Goal: Information Seeking & Learning: Check status

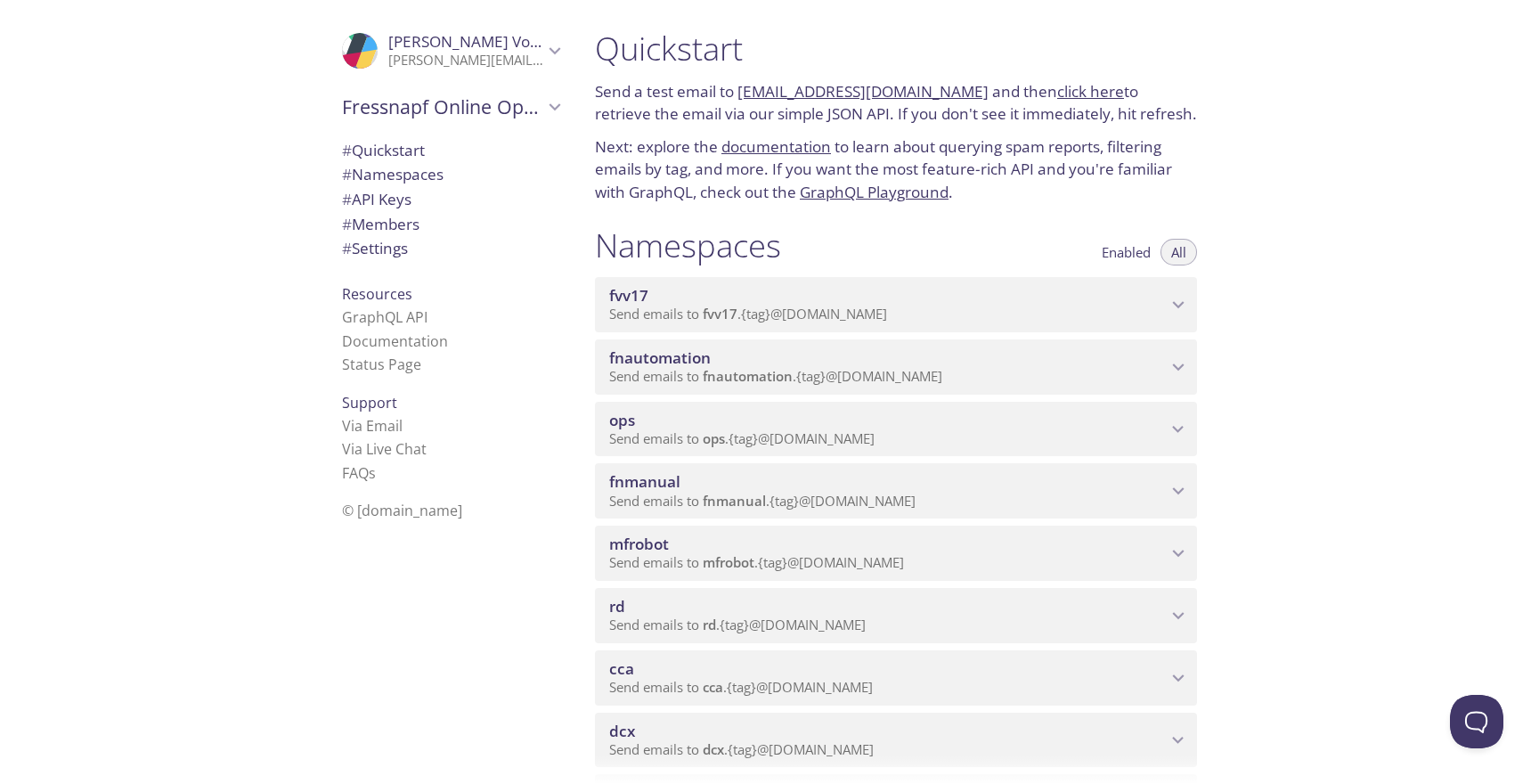
click at [915, 501] on span "Send emails to fnmanual . {tag} @[DOMAIN_NAME]" at bounding box center [762, 501] width 306 height 18
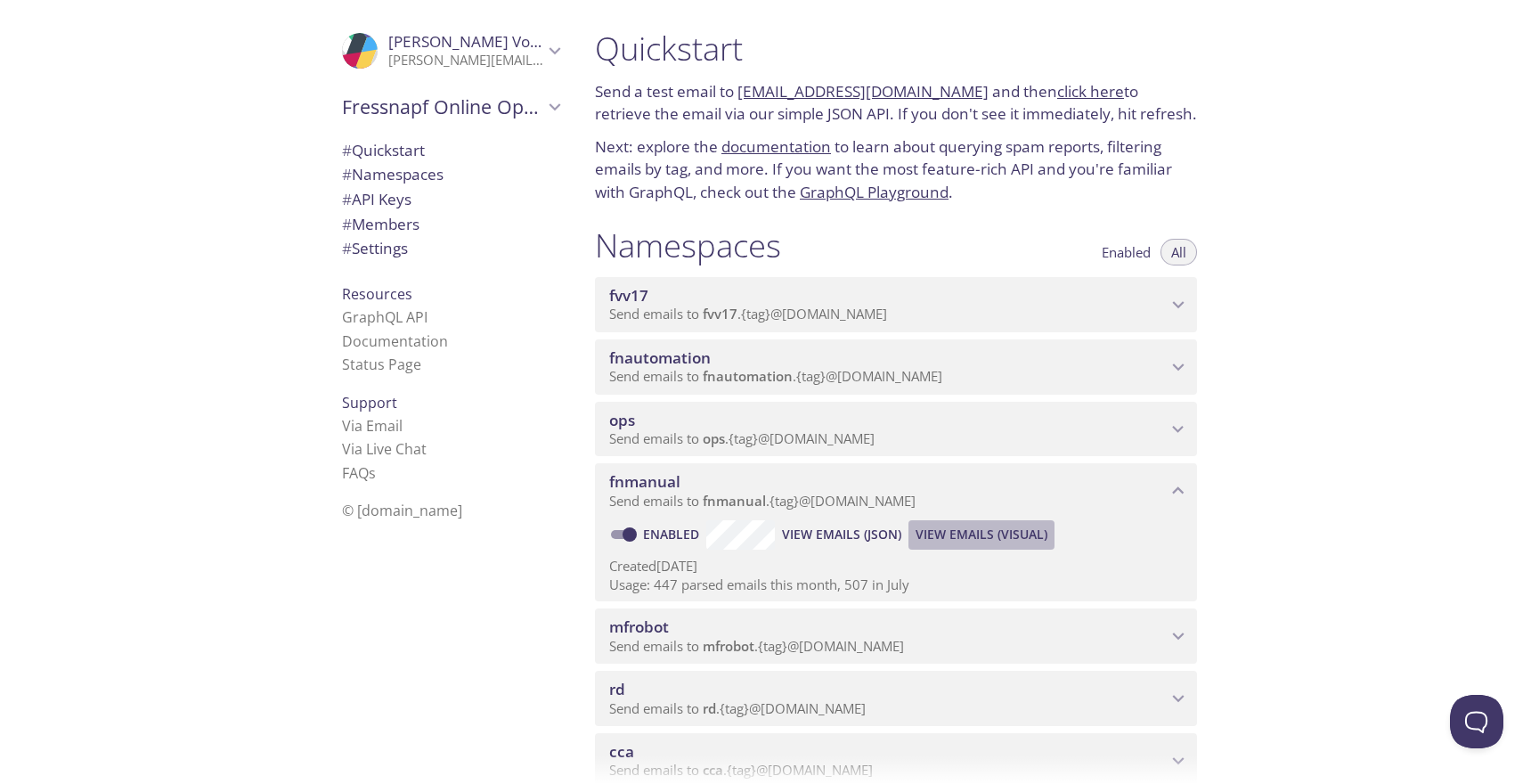
click at [1008, 541] on span "View Emails (Visual)" at bounding box center [981, 535] width 132 height 22
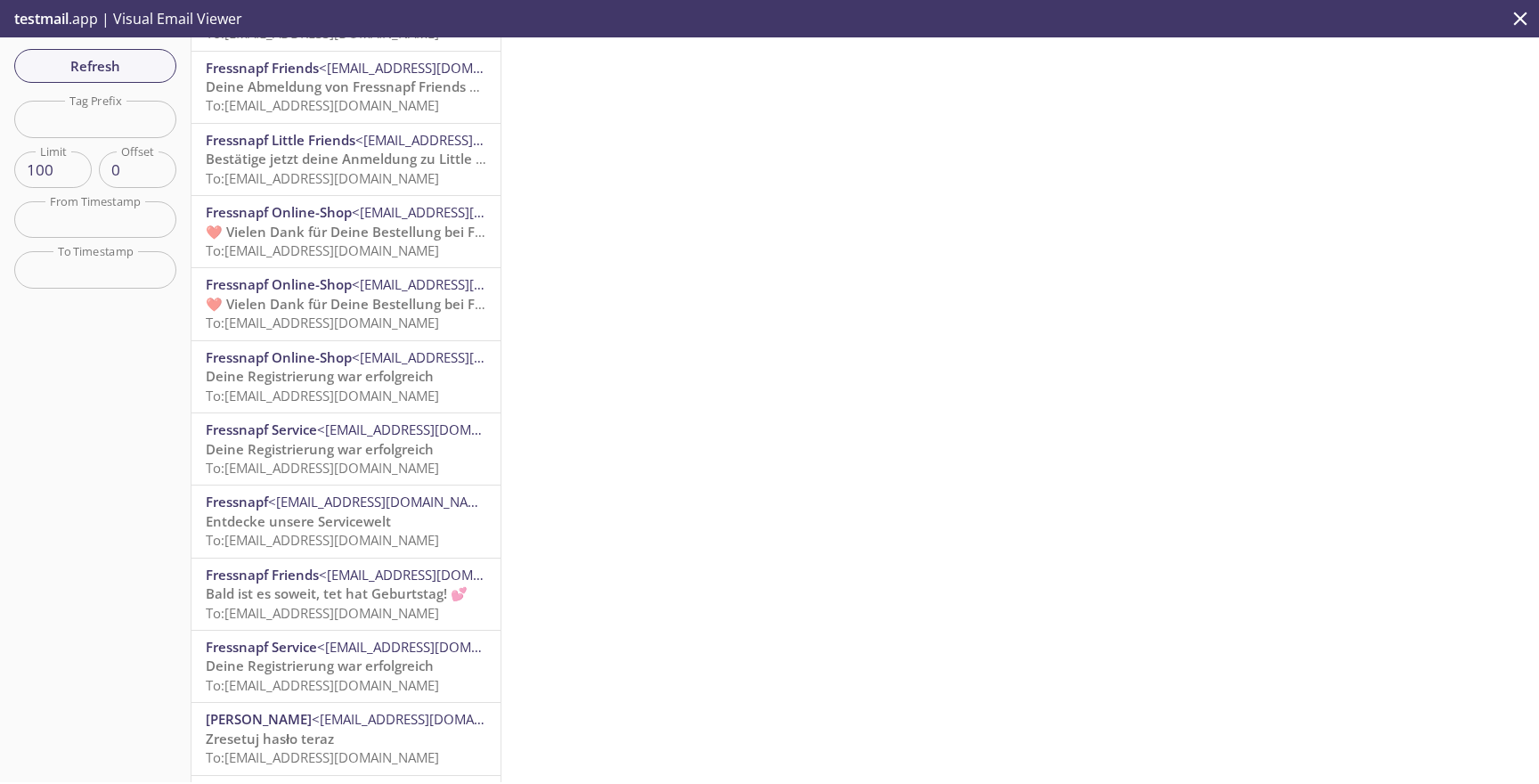
scroll to position [596, 0]
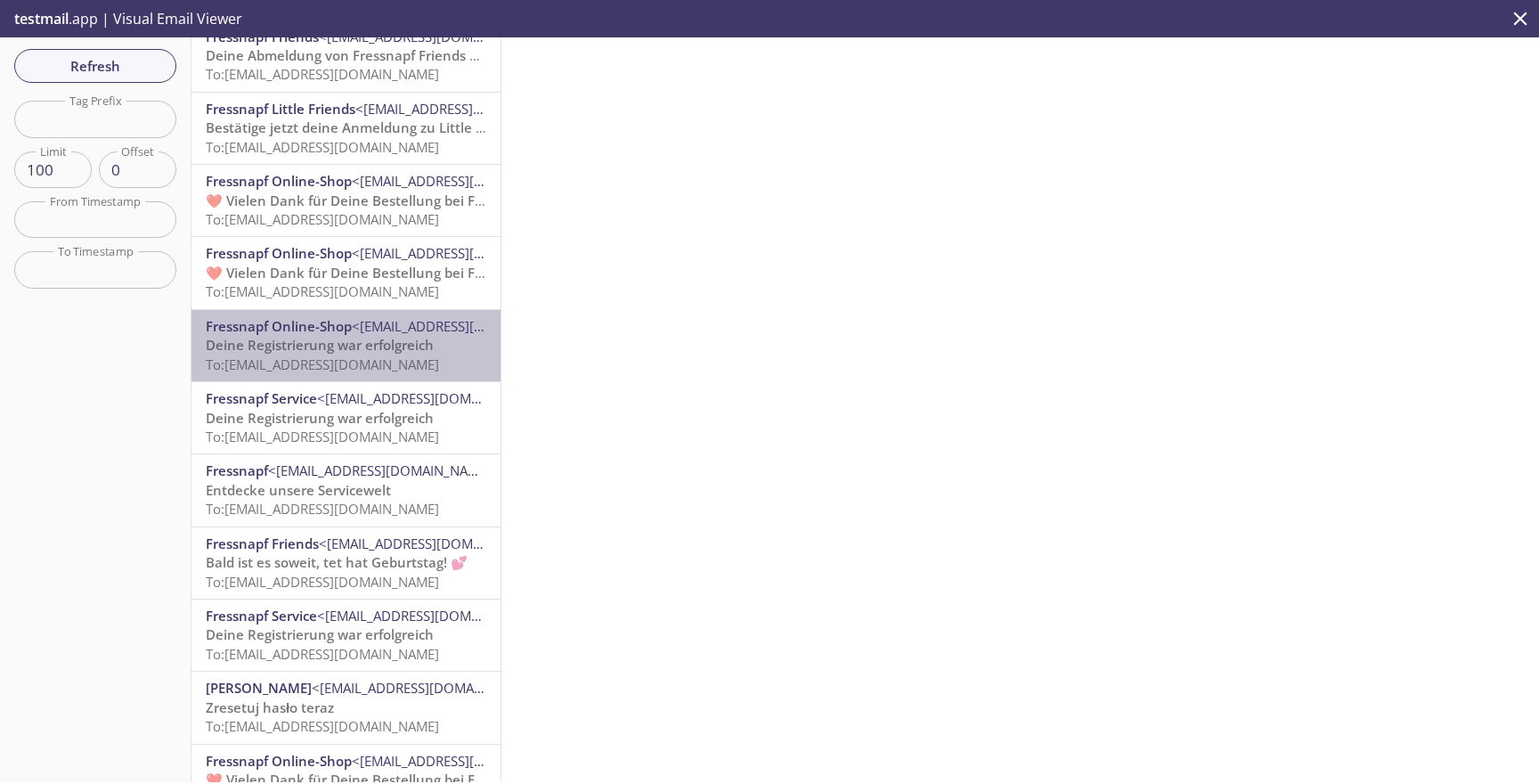
click at [395, 355] on span "To: [EMAIL_ADDRESS][DOMAIN_NAME]" at bounding box center [322, 364] width 234 height 18
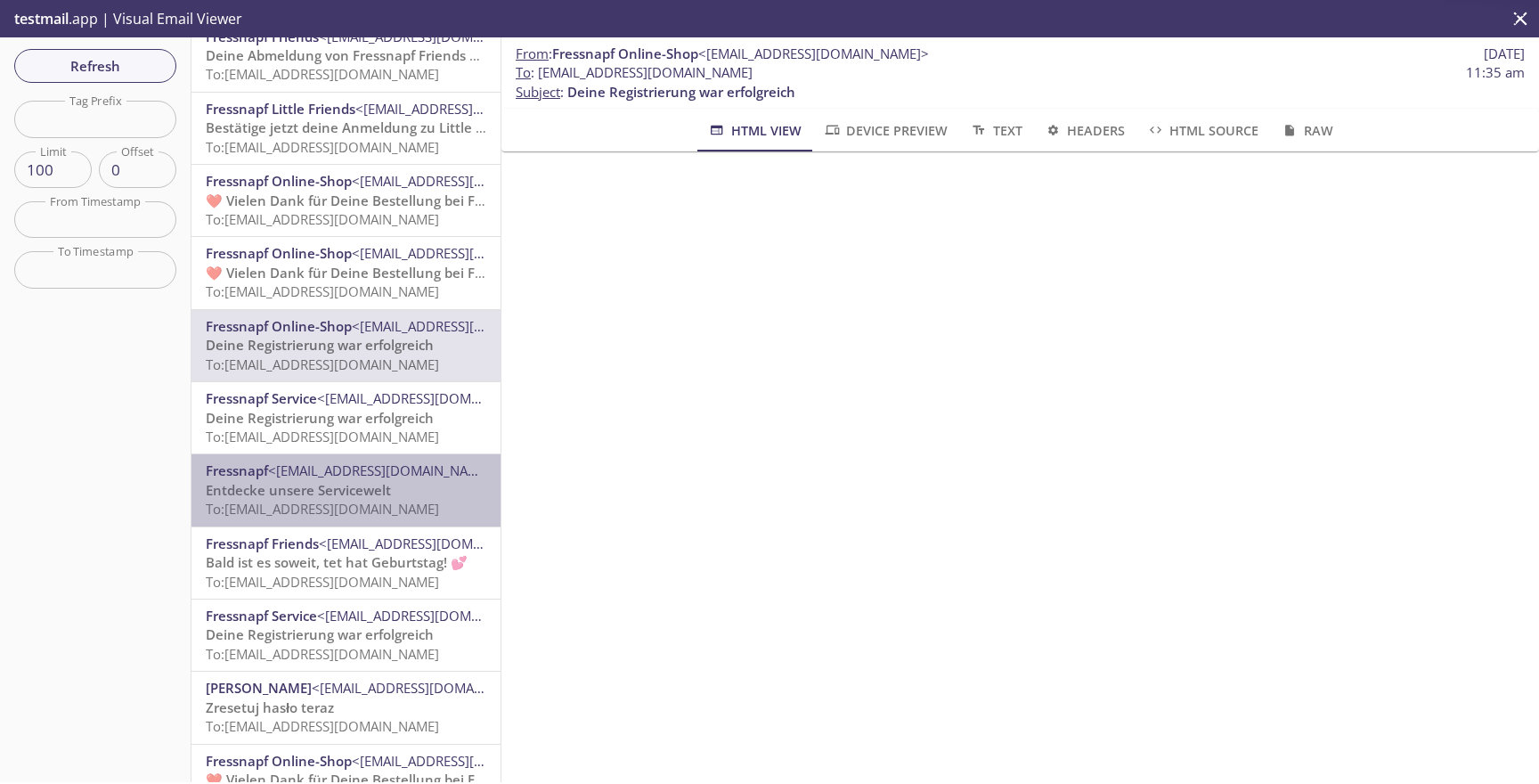
click at [349, 463] on span "<[EMAIL_ADDRESS][DOMAIN_NAME]>" at bounding box center [383, 470] width 231 height 18
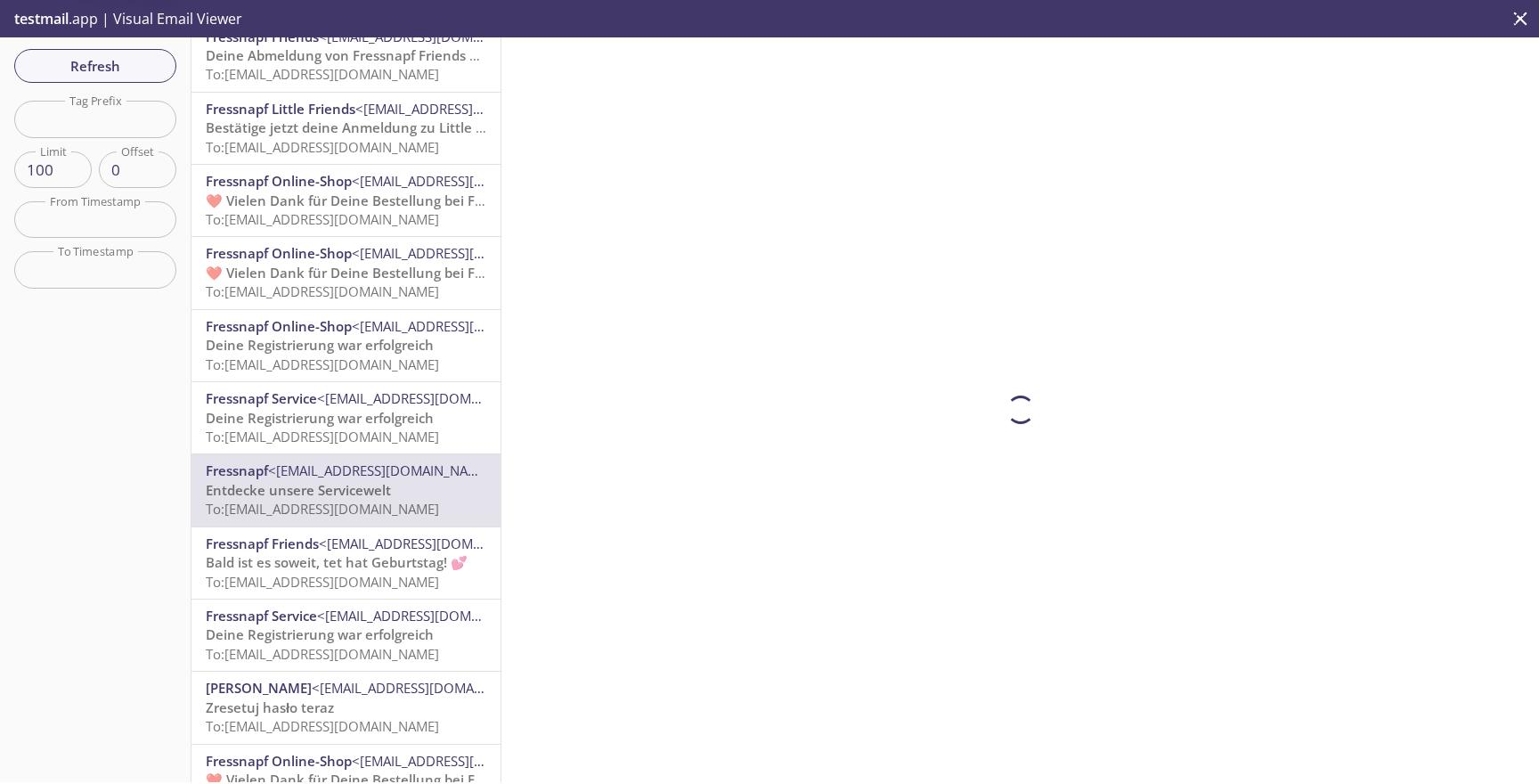
click at [345, 428] on span "To: [EMAIL_ADDRESS][DOMAIN_NAME]" at bounding box center [322, 436] width 234 height 18
